Goal: Check status: Check status

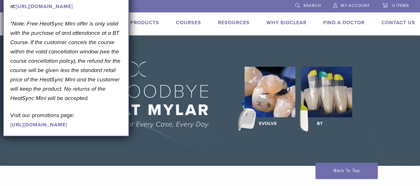
click at [352, 3] on span "My Account" at bounding box center [355, 5] width 29 height 5
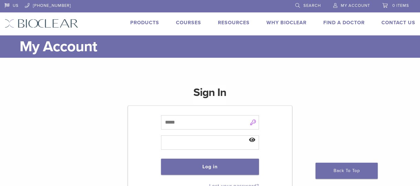
type input "**********"
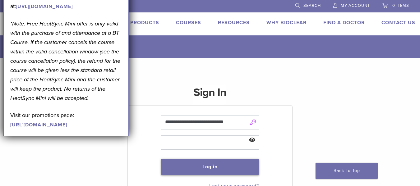
click at [211, 172] on button "Log in" at bounding box center [210, 167] width 98 height 16
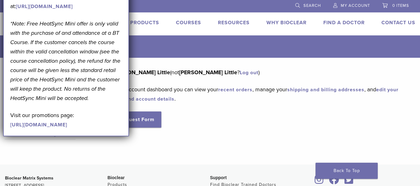
click at [173, 46] on h1 "My Account" at bounding box center [218, 46] width 396 height 22
click at [218, 47] on h1 "My Account" at bounding box center [218, 46] width 396 height 22
click at [235, 138] on div "Dashboard Orders [GEOGRAPHIC_DATA] Addresses Account Details RMA Request Form L…" at bounding box center [205, 107] width 411 height 79
click at [240, 89] on link "recent orders" at bounding box center [235, 90] width 34 height 6
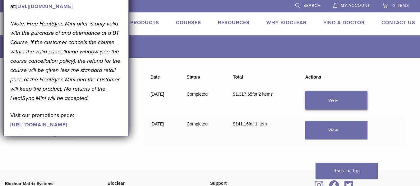
click at [341, 101] on link "View" at bounding box center [336, 100] width 62 height 19
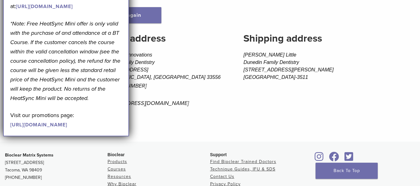
scroll to position [187, 0]
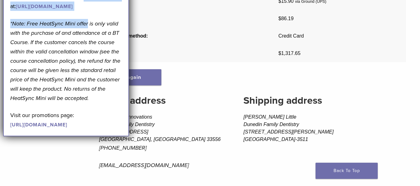
drag, startPoint x: 85, startPoint y: 7, endPoint x: 90, endPoint y: 50, distance: 42.6
click at [88, 58] on div "September Promotion! Valid [DATE]–[DATE]. Get A Free* HeatSync Mini when you re…" at bounding box center [66, 42] width 112 height 173
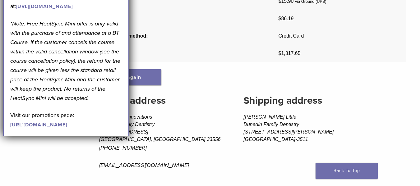
click at [108, 66] on p "*Note: Free HeatSync Mini offer is only valid with the purchase of and attendan…" at bounding box center [66, 61] width 112 height 84
click at [215, 143] on p "727-787-4746" at bounding box center [162, 147] width 127 height 9
click at [193, 37] on th "Payment method:" at bounding box center [185, 35] width 172 height 17
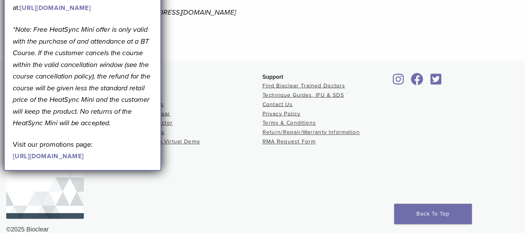
scroll to position [155, 0]
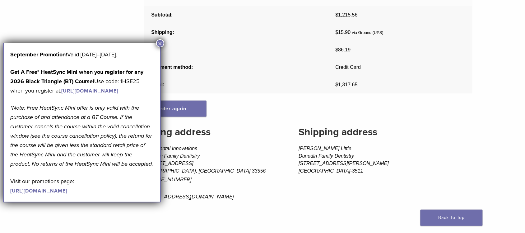
drag, startPoint x: 419, startPoint y: 1, endPoint x: 162, endPoint y: 40, distance: 259.6
click at [162, 40] on button "×" at bounding box center [160, 43] width 8 height 8
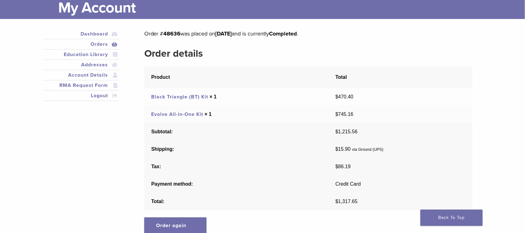
scroll to position [0, 0]
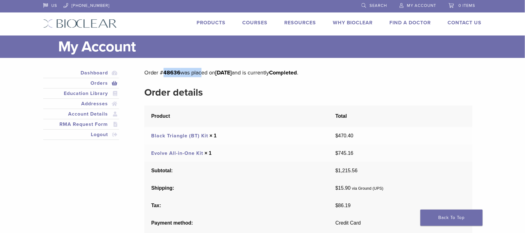
drag, startPoint x: 180, startPoint y: 72, endPoint x: 200, endPoint y: 71, distance: 19.3
click at [200, 71] on p "Order # 48636 was placed on August 29, 2025 and is currently Completed ." at bounding box center [308, 72] width 328 height 9
click at [190, 84] on div "Order # 48636 was placed on August 29, 2025 and is currently Completed . Order …" at bounding box center [308, 220] width 328 height 305
click at [329, 99] on h2 "Order details" at bounding box center [308, 92] width 328 height 15
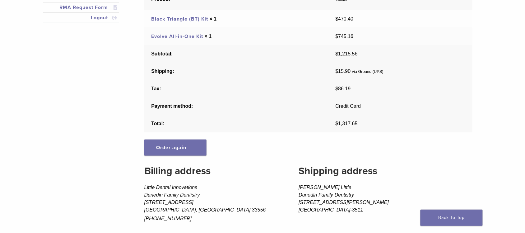
scroll to position [194, 0]
